Goal: Find specific page/section

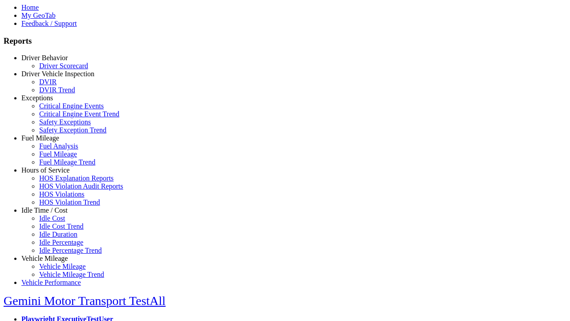
click at [51, 214] on link "Idle Time / Cost" at bounding box center [44, 210] width 46 height 8
click at [58, 222] on link "Idle Cost" at bounding box center [52, 218] width 26 height 8
type input "**********"
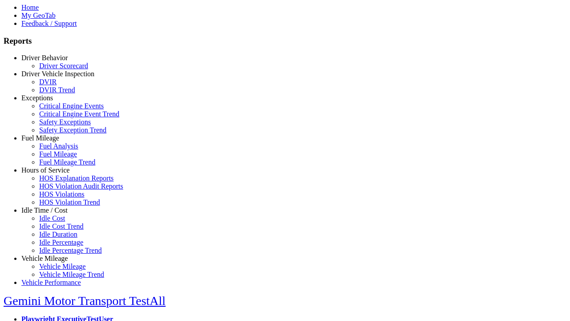
type input "**********"
